Goal: Complete application form

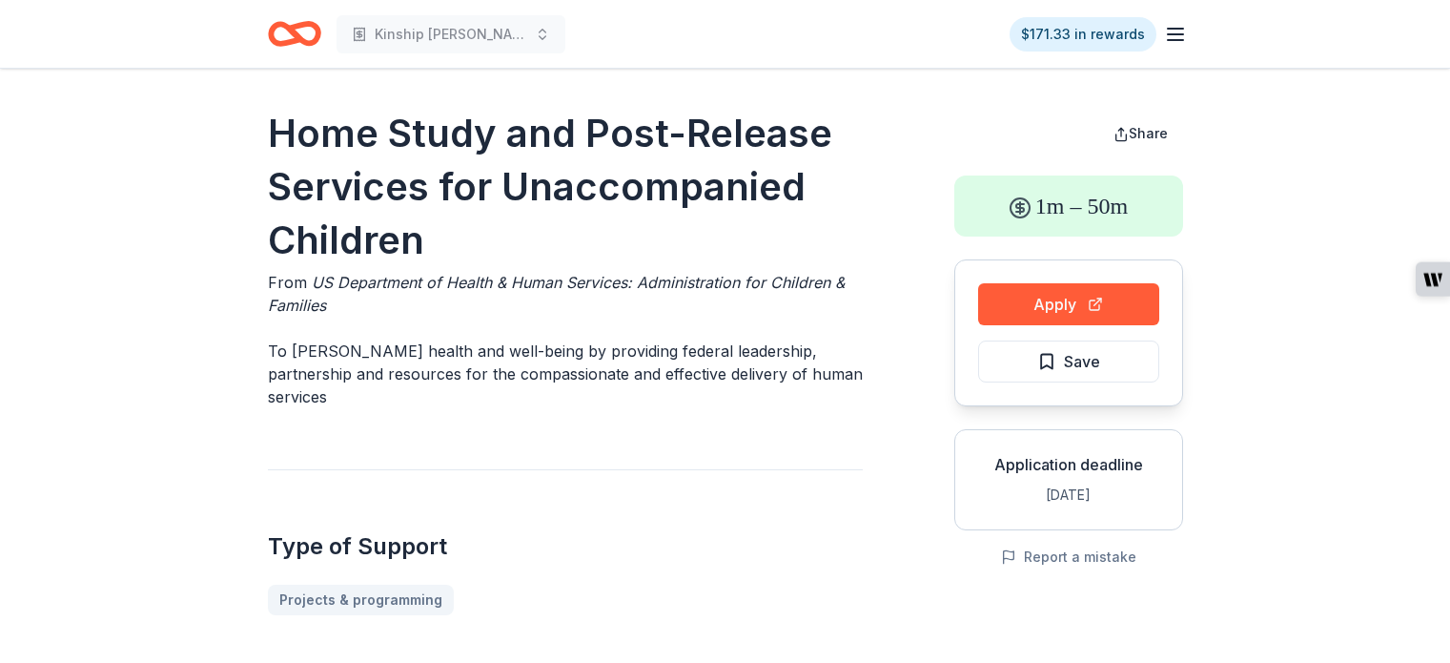
click at [1062, 358] on span "Save" at bounding box center [1068, 361] width 63 height 25
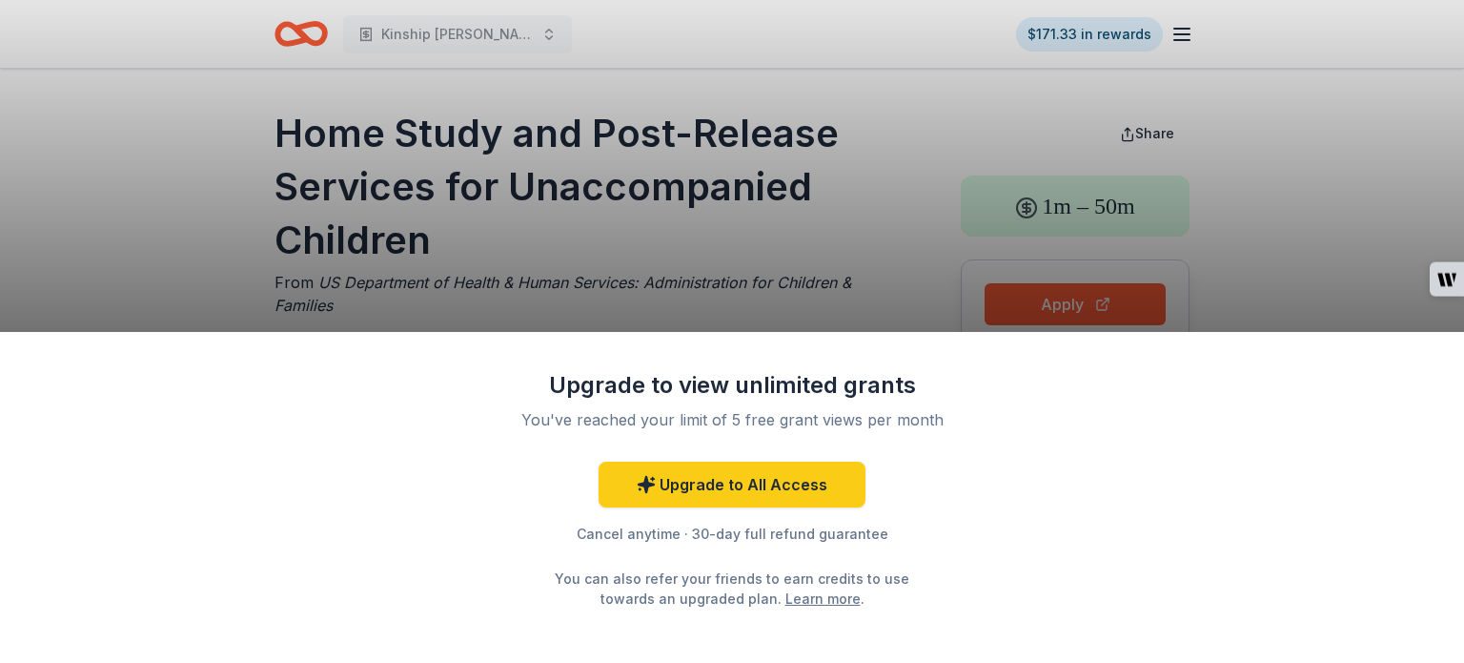
click at [1221, 296] on div "Upgrade to view unlimited grants You've reached your limit of 5 free grant view…" at bounding box center [732, 331] width 1464 height 663
click at [779, 253] on div "Upgrade to view unlimited grants You've reached your limit of 5 free grant view…" at bounding box center [732, 331] width 1464 height 663
click at [244, 138] on div "Upgrade to view unlimited grants You've reached your limit of 5 free grant view…" at bounding box center [732, 331] width 1464 height 663
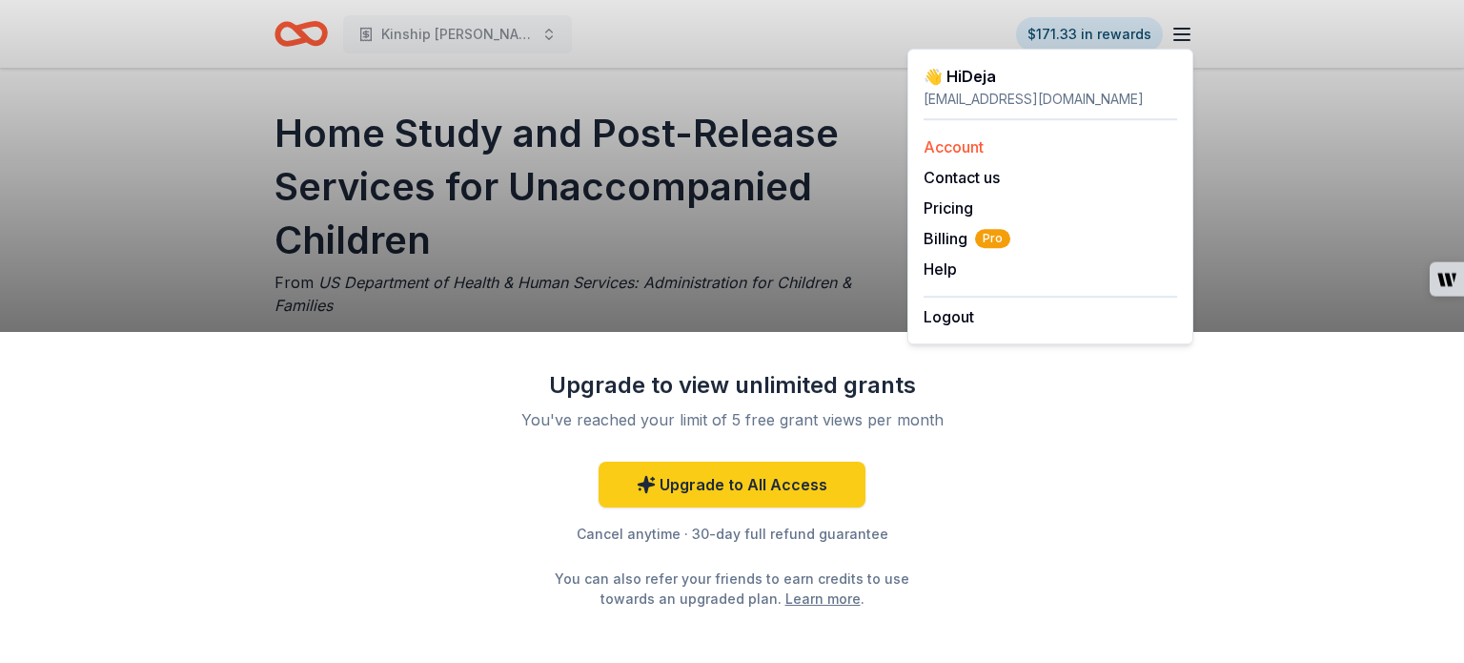
click at [951, 152] on link "Account" at bounding box center [954, 146] width 60 height 19
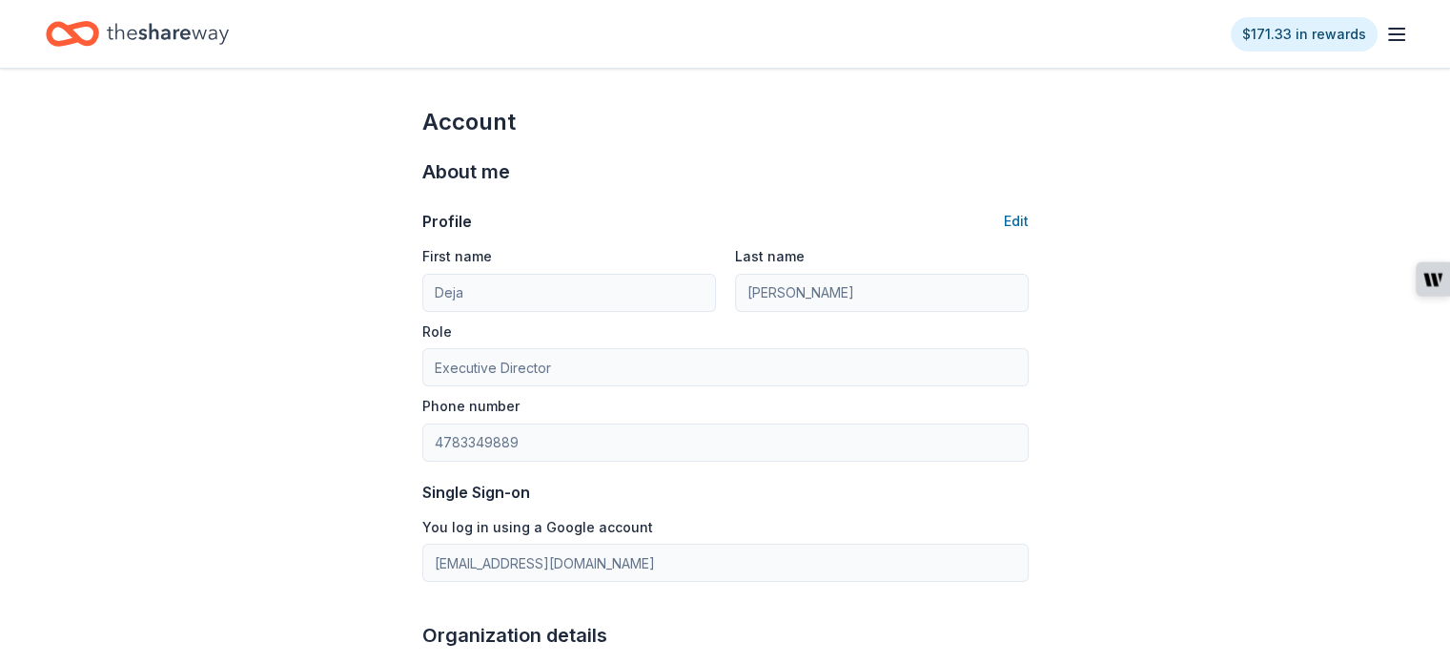
click at [213, 39] on icon "Home" at bounding box center [168, 33] width 122 height 39
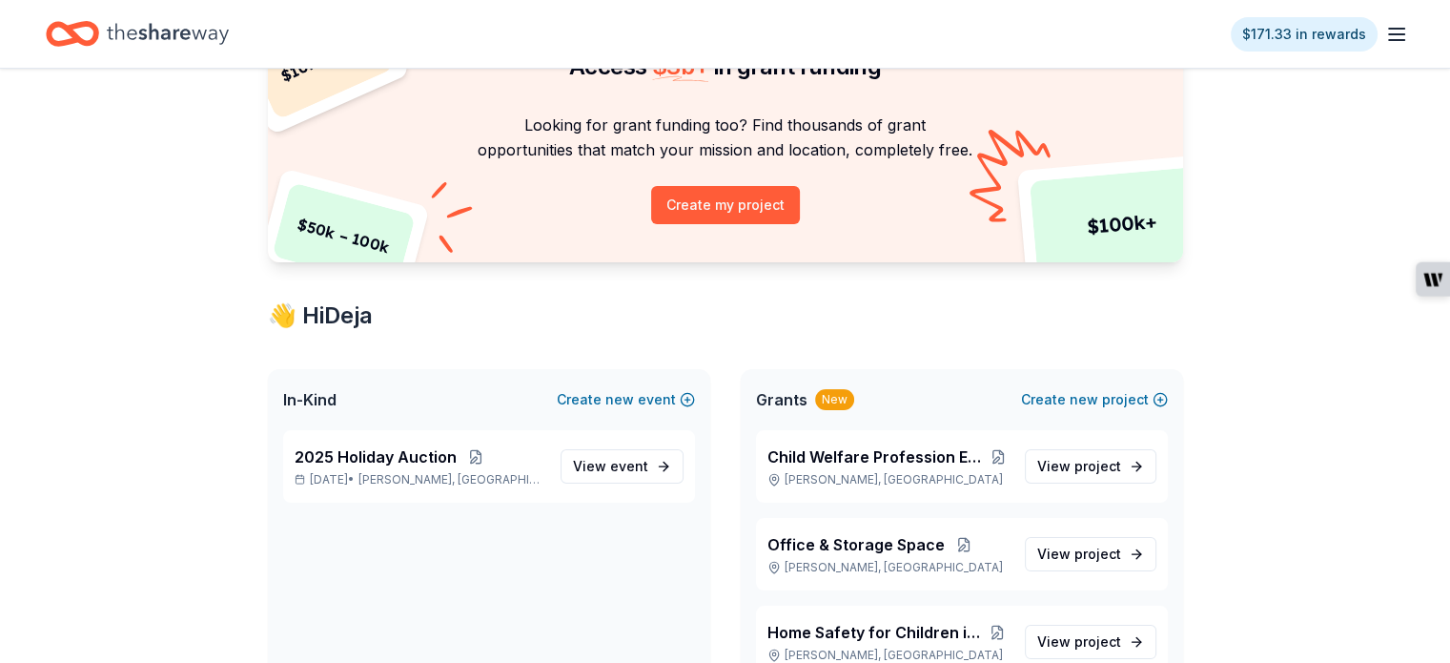
scroll to position [381, 0]
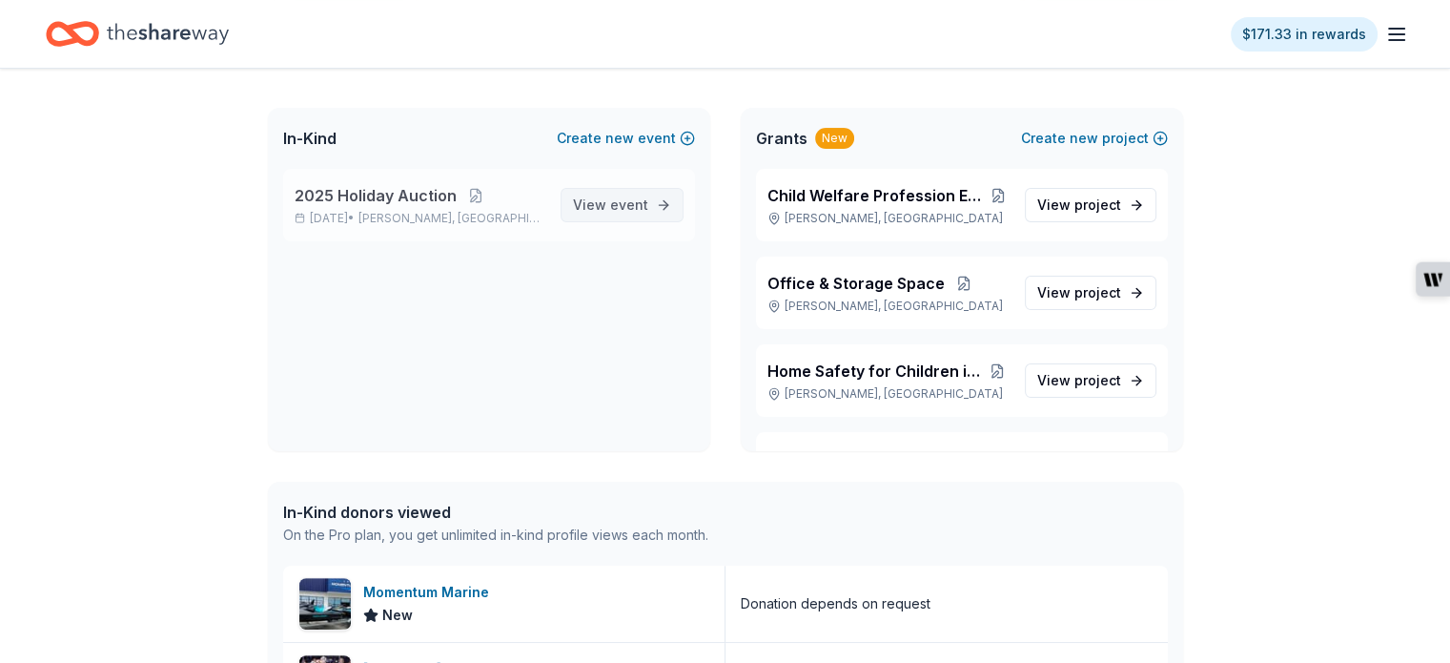
click at [620, 196] on span "event" at bounding box center [629, 204] width 38 height 16
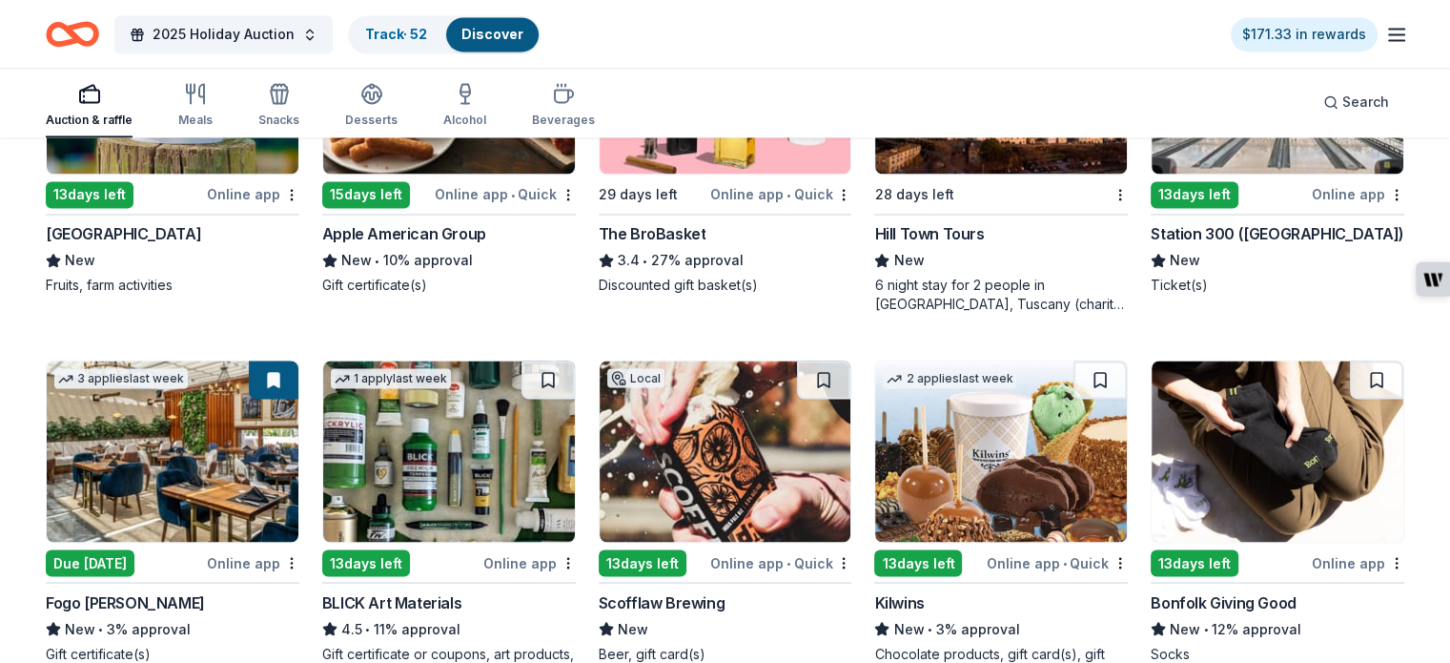
scroll to position [3337, 0]
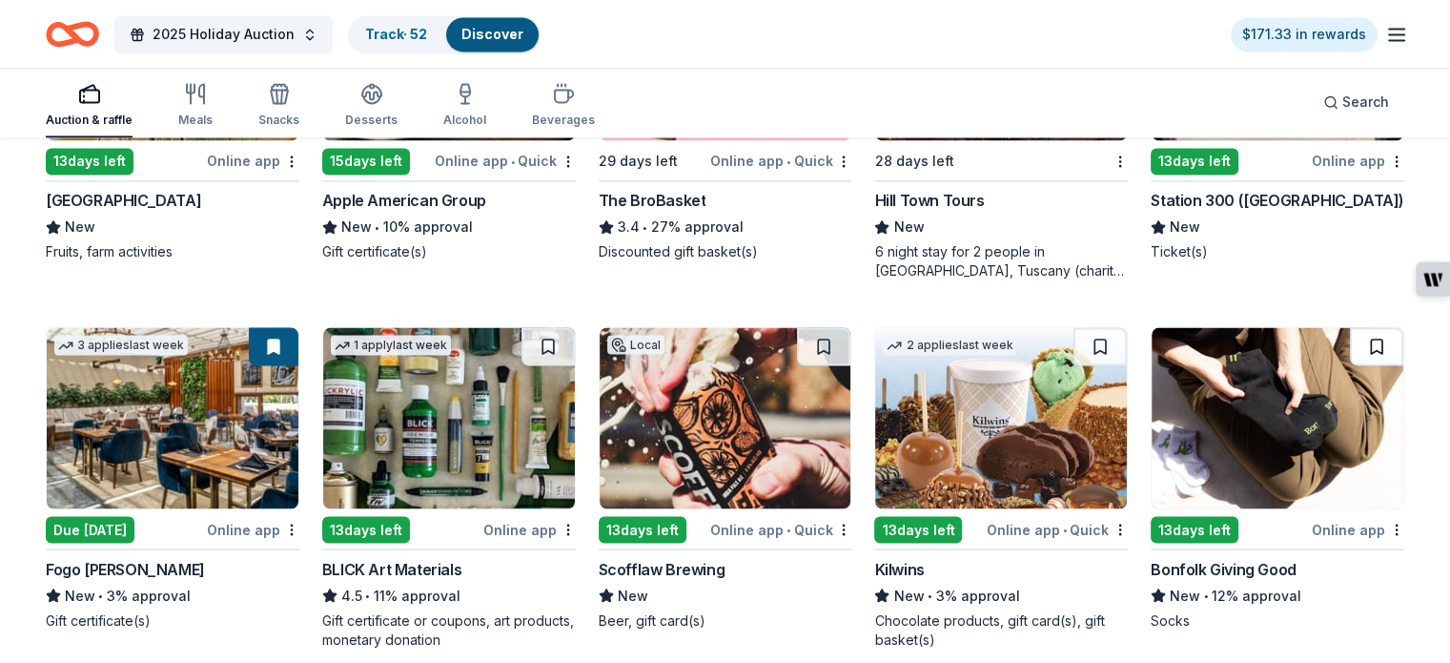
click at [1362, 350] on button at bounding box center [1376, 346] width 53 height 38
click at [1336, 527] on div "Online app" at bounding box center [1358, 529] width 92 height 24
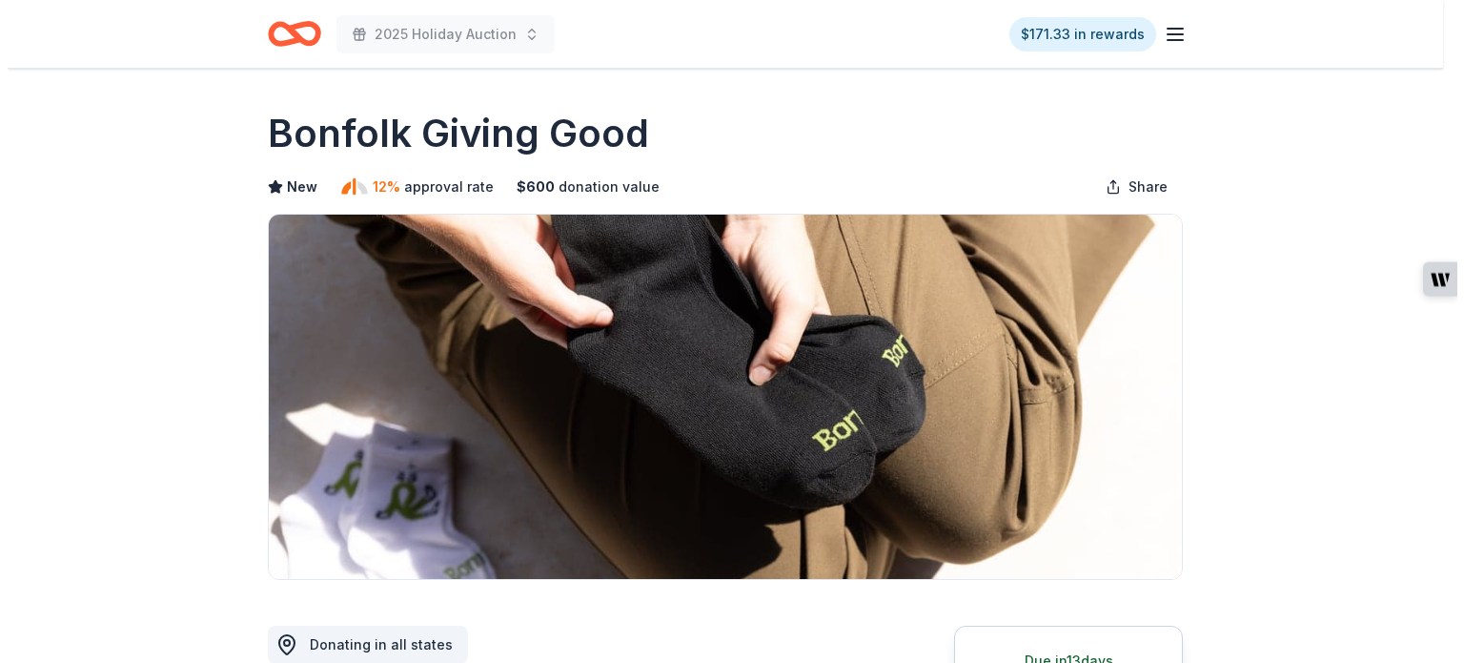
scroll to position [858, 0]
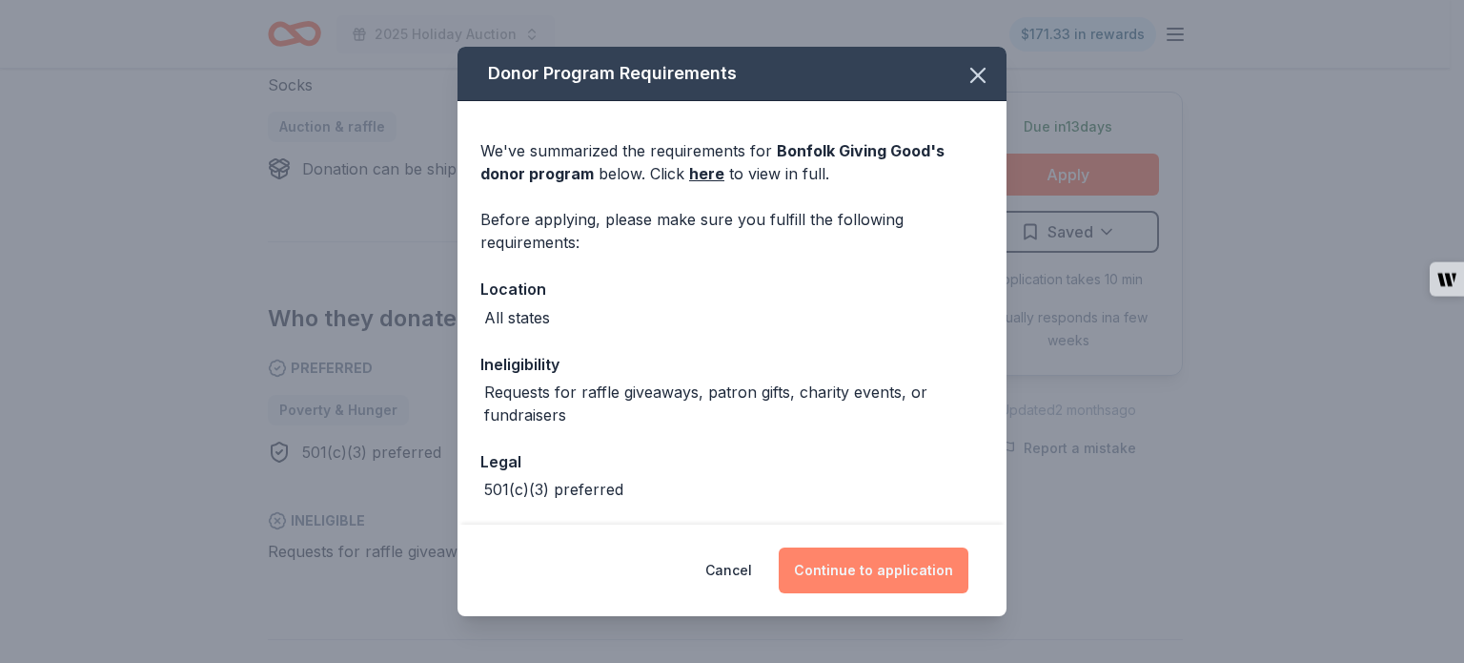
click at [936, 566] on button "Continue to application" at bounding box center [874, 570] width 190 height 46
